Goal: Check status: Check status

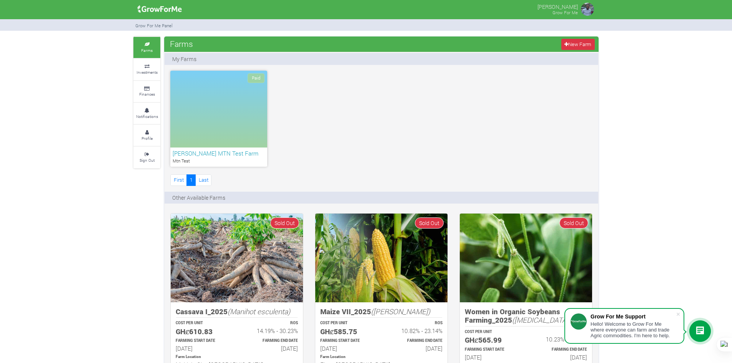
click at [712, 323] on div "Grow For Me Support Hello! Welcome to Grow For Me where everyone can farm and t…" at bounding box center [700, 331] width 25 height 25
click at [703, 330] on icon at bounding box center [700, 331] width 9 height 9
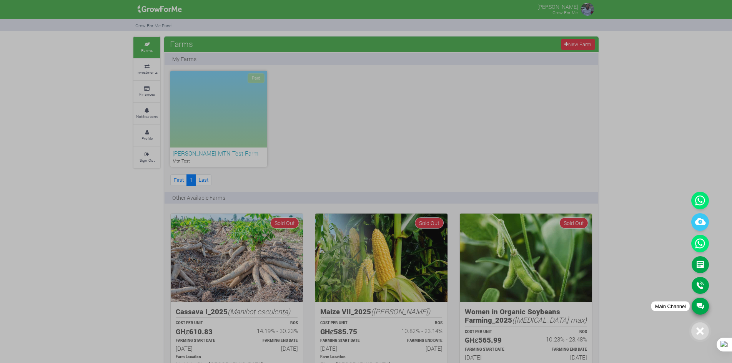
click at [701, 308] on link "Main Channel" at bounding box center [700, 306] width 17 height 17
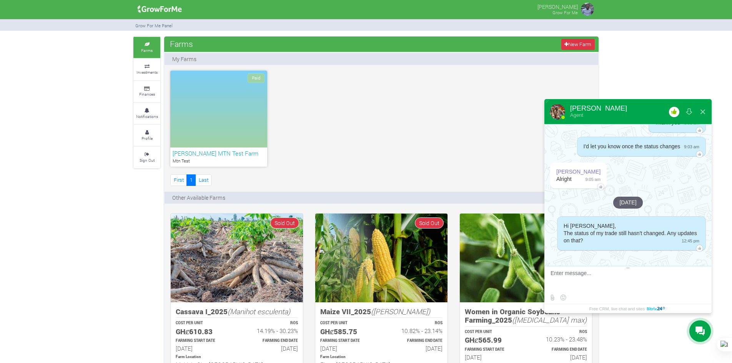
click at [611, 149] on span "I'd let you know once the status changes" at bounding box center [632, 146] width 97 height 6
click at [138, 75] on small "Investments" at bounding box center [147, 72] width 21 height 5
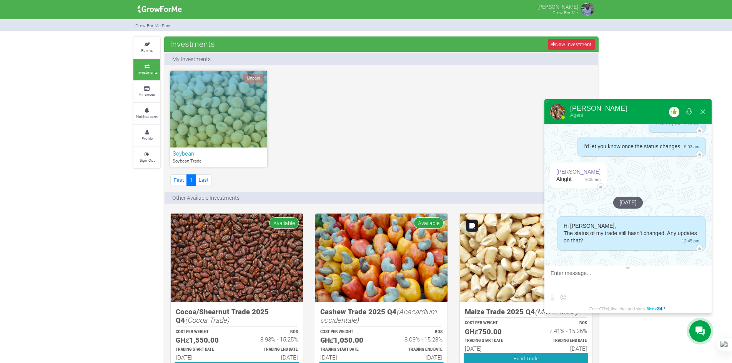
click at [580, 276] on textarea at bounding box center [627, 280] width 153 height 21
type textarea "h"
type textarea "Hello"
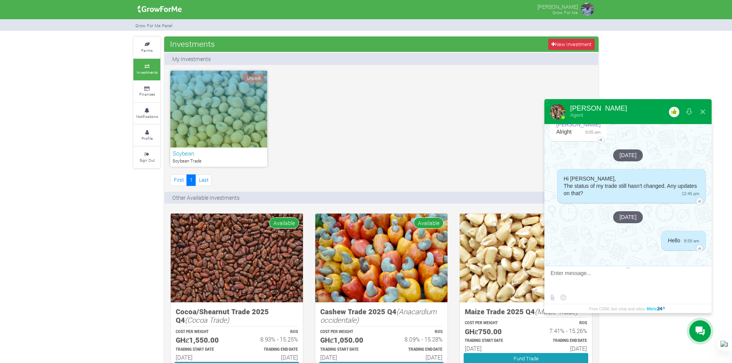
click at [238, 134] on div "Unpaid" at bounding box center [218, 109] width 97 height 77
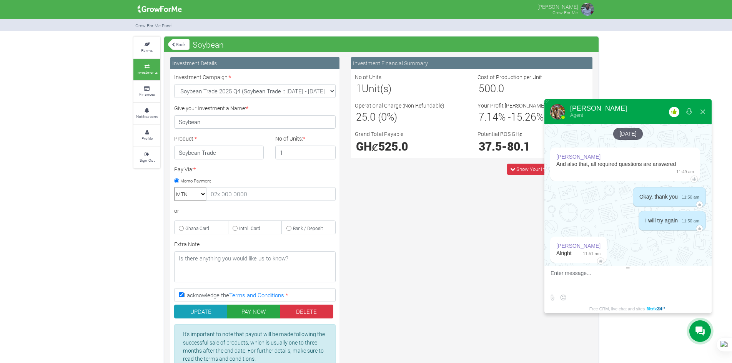
scroll to position [1683, 0]
